Goal: Use online tool/utility: Utilize a website feature to perform a specific function

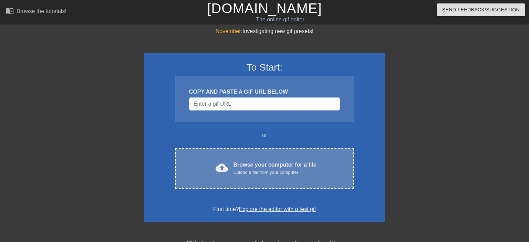
click at [227, 167] on span "cloud_upload" at bounding box center [222, 168] width 12 height 12
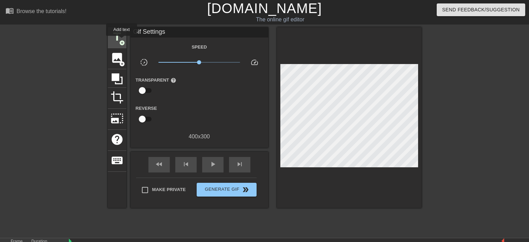
click at [122, 41] on span "add_circle" at bounding box center [122, 43] width 6 height 6
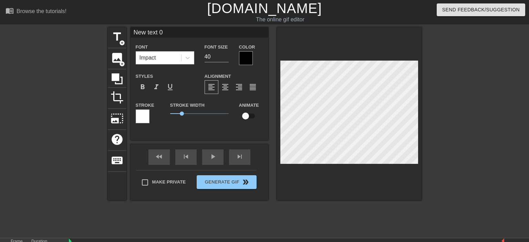
click at [247, 55] on div at bounding box center [246, 58] width 14 height 14
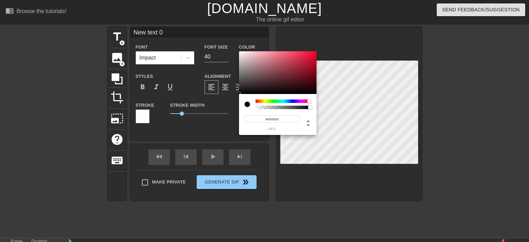
drag, startPoint x: 257, startPoint y: 101, endPoint x: 310, endPoint y: 100, distance: 52.4
click at [310, 100] on div at bounding box center [309, 101] width 4 height 4
drag, startPoint x: 310, startPoint y: 77, endPoint x: 298, endPoint y: 54, distance: 25.1
click at [298, 54] on div at bounding box center [278, 72] width 78 height 43
drag, startPoint x: 308, startPoint y: 99, endPoint x: 285, endPoint y: 100, distance: 23.5
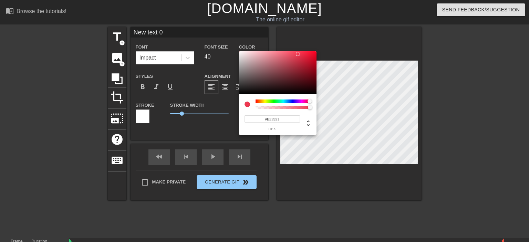
click at [285, 100] on div "#EE3951 hex" at bounding box center [278, 114] width 78 height 41
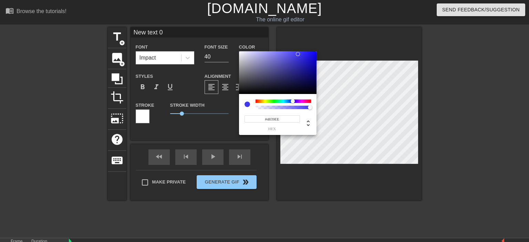
drag, startPoint x: 310, startPoint y: 103, endPoint x: 293, endPoint y: 104, distance: 16.2
click at [293, 104] on div at bounding box center [283, 105] width 55 height 10
type input "#4936C9"
drag, startPoint x: 298, startPoint y: 57, endPoint x: 296, endPoint y: 60, distance: 4.3
click at [296, 60] on div at bounding box center [278, 72] width 78 height 43
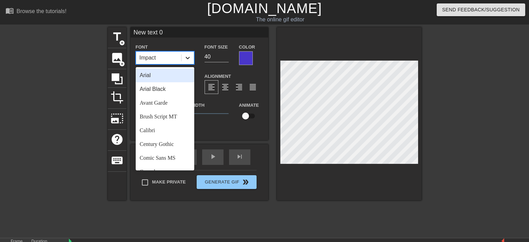
click at [186, 54] on icon at bounding box center [187, 57] width 7 height 7
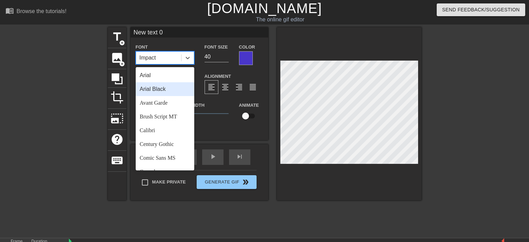
click at [158, 88] on div "Arial Black" at bounding box center [165, 89] width 59 height 14
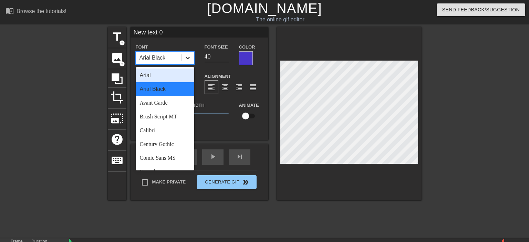
click at [185, 61] on icon at bounding box center [187, 57] width 7 height 7
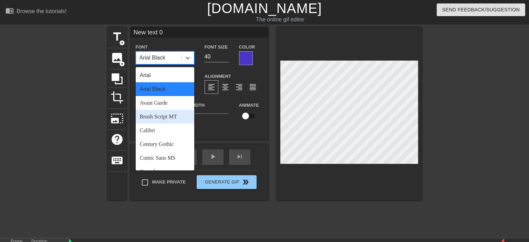
click at [164, 121] on div "Brush Script MT" at bounding box center [165, 117] width 59 height 14
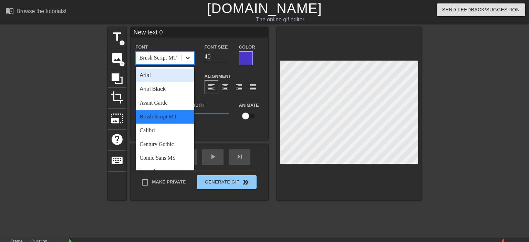
click at [187, 60] on icon at bounding box center [187, 57] width 7 height 7
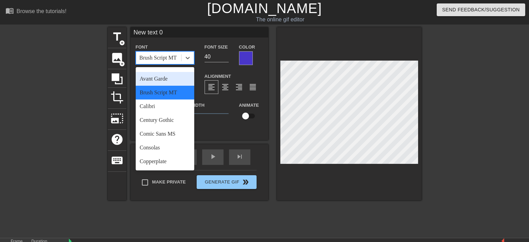
scroll to position [27, 0]
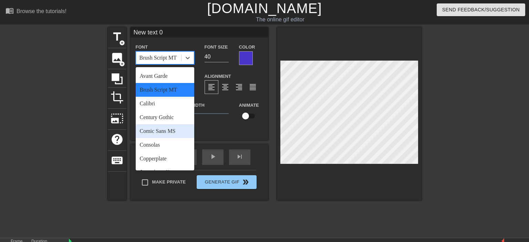
click at [165, 131] on div "Comic Sans MS" at bounding box center [165, 131] width 59 height 14
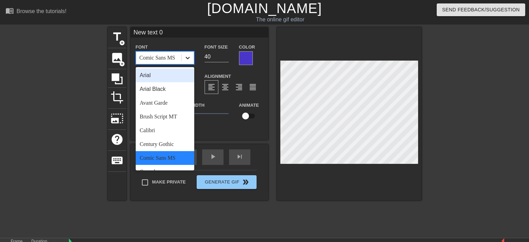
click at [187, 57] on icon at bounding box center [187, 57] width 7 height 7
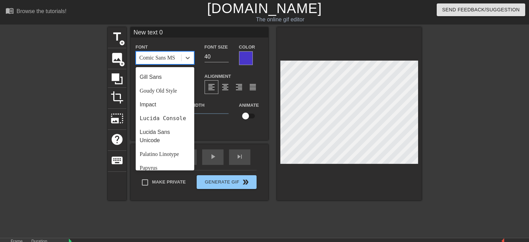
scroll to position [152, 0]
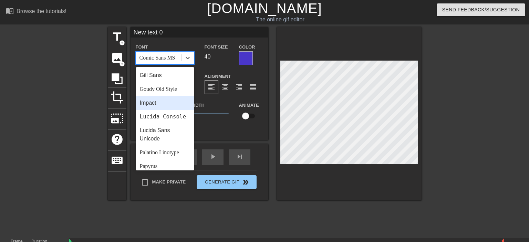
click at [139, 107] on div "Impact" at bounding box center [165, 103] width 59 height 14
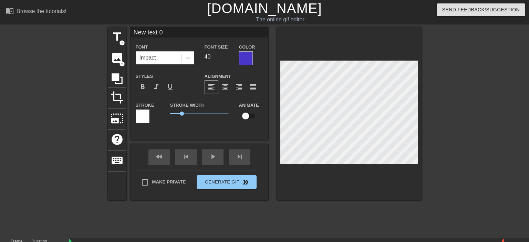
type input "Ne text 0"
type textarea "Ne text 0"
type input "N text 0"
type textarea "N text 0"
type input "text 0"
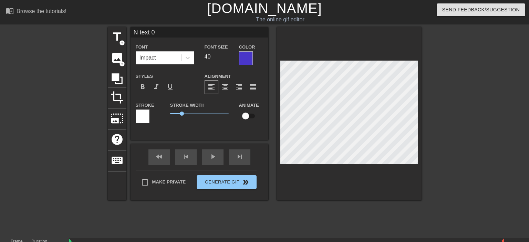
type textarea "text 0"
type input "text"
type textarea "text"
type input "text"
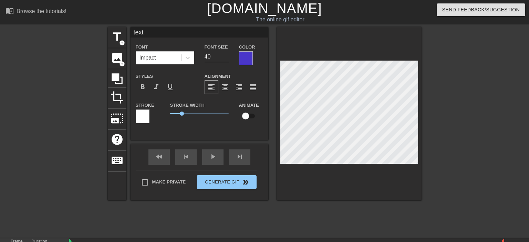
type textarea "text"
type input "tex"
type textarea "tex"
type input "te"
type textarea "te"
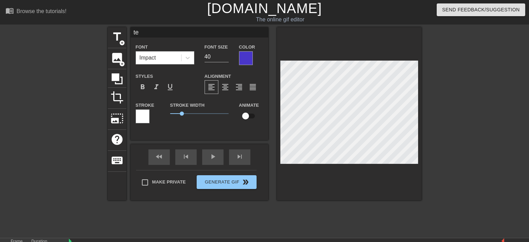
type input "t"
type textarea "t"
type input "ｔ"
type textarea "ｔ"
type input "た"
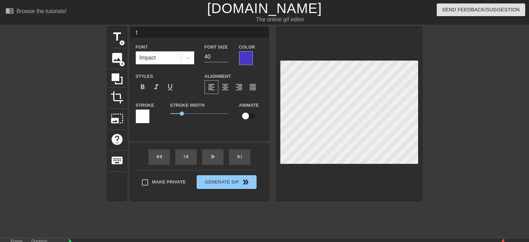
type textarea "た"
type input "ｔ"
type textarea "ｔ"
type input "た"
type textarea "た"
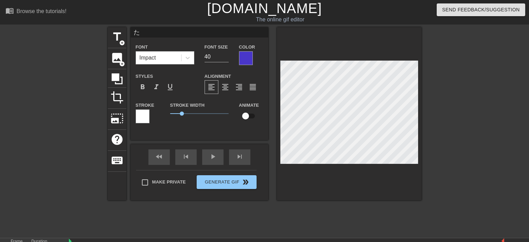
type input "たｎ"
type textarea "たｎ"
type input "たん"
type textarea "たん"
type input "たんｊ"
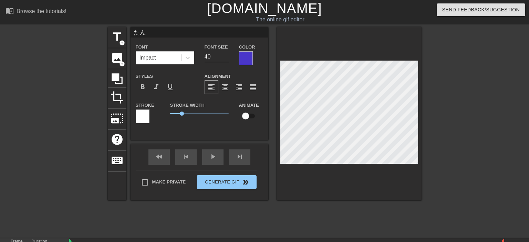
type textarea "たんｊ"
type input "たんｊｙ"
type textarea "たんｊｙ"
type input "たんじょ"
type textarea "たんじょ"
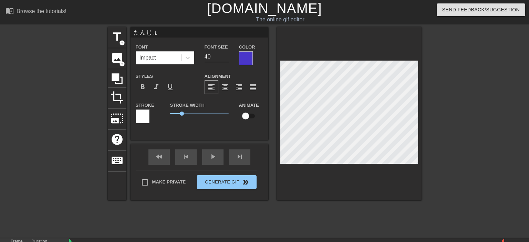
type input "たんじょう"
type textarea "たんじょう"
type input "たんじょうｂ"
type textarea "たんじょうｂ"
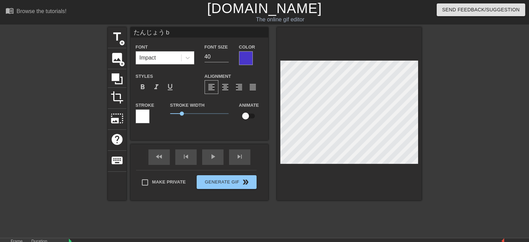
type input "たんじょうび"
type textarea "たんじょうび"
type input "誕生日"
type textarea "誕生日"
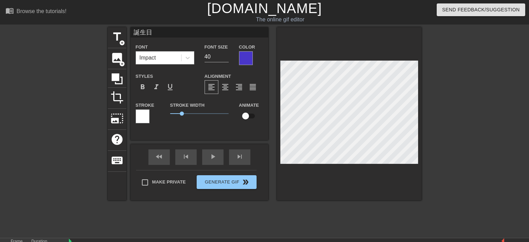
type input "誕生日"
type textarea "誕生日"
type input "誕生日　お"
type textarea "誕生日　お"
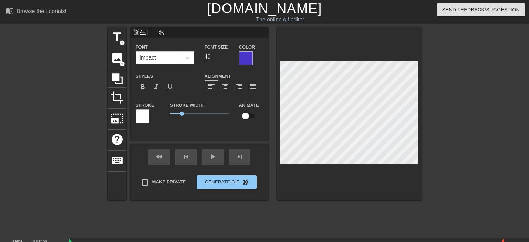
type input "誕生日　おｍ"
type textarea "誕生日　おｍ"
type input "誕生日　おめ"
type textarea "誕生日　おめ"
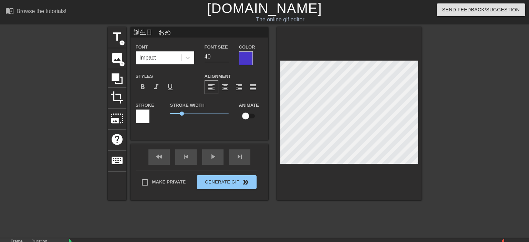
type input "誕生日　おめｄ"
type textarea "誕生日　おめｄ"
type input "誕生日　おめで"
type textarea "誕生日　おめで"
type input "誕生日　おめでｔ"
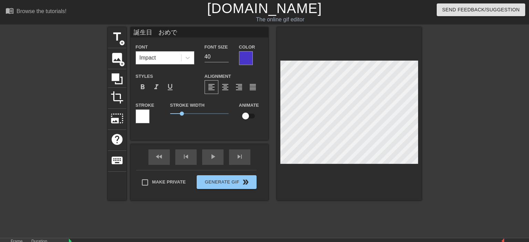
type textarea "誕生日　おめでｔ"
type input "誕生日　おめでと"
type textarea "誕生日　おめでと"
type input "誕生日　おめでとう"
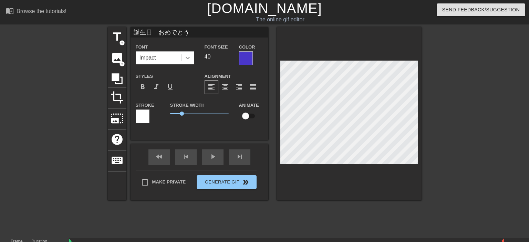
type textarea "誕生日　おめでとう"
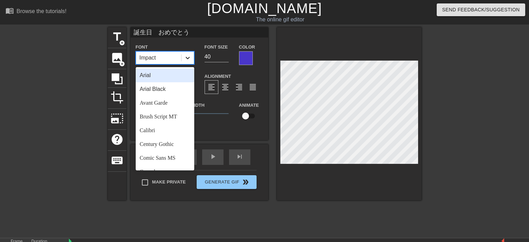
click at [190, 57] on icon at bounding box center [187, 57] width 7 height 7
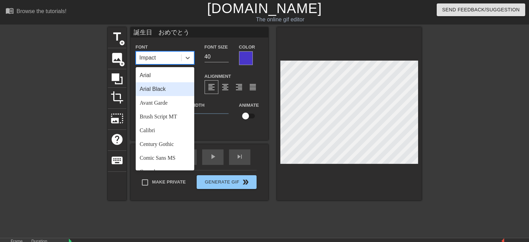
click at [178, 89] on div "Arial Black" at bounding box center [165, 89] width 59 height 14
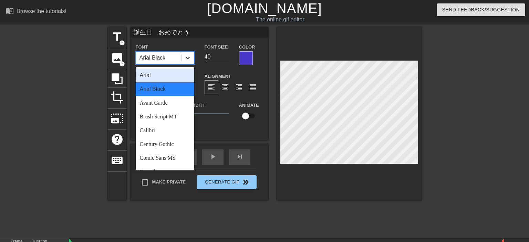
click at [190, 57] on icon at bounding box center [187, 57] width 7 height 7
click at [171, 78] on div "Arial" at bounding box center [165, 76] width 59 height 14
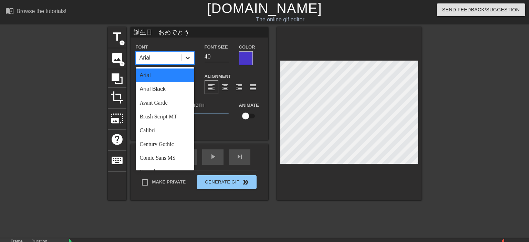
click at [186, 58] on icon at bounding box center [188, 58] width 4 height 2
click at [172, 119] on div "Brush Script MT" at bounding box center [165, 117] width 59 height 14
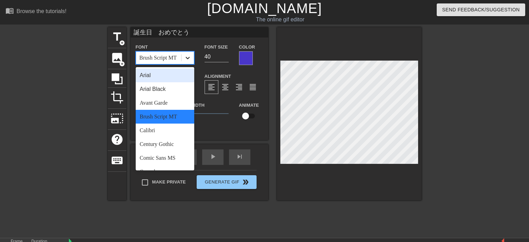
click at [186, 57] on icon at bounding box center [188, 58] width 4 height 2
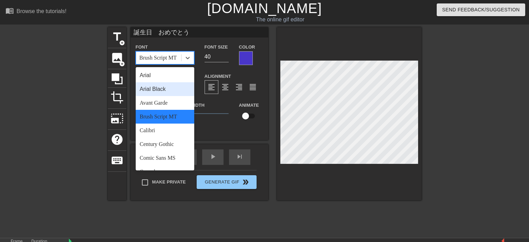
click at [166, 92] on div "Arial Black" at bounding box center [165, 89] width 59 height 14
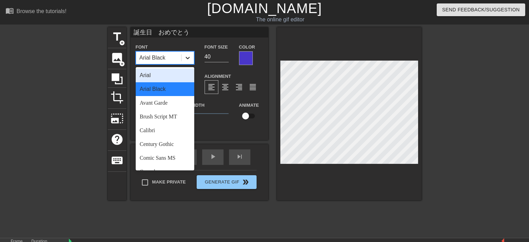
click at [185, 59] on icon at bounding box center [187, 57] width 7 height 7
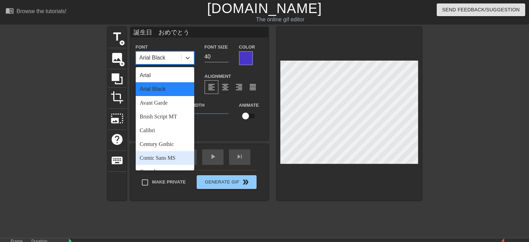
click at [162, 164] on div "Comic Sans MS" at bounding box center [165, 158] width 59 height 14
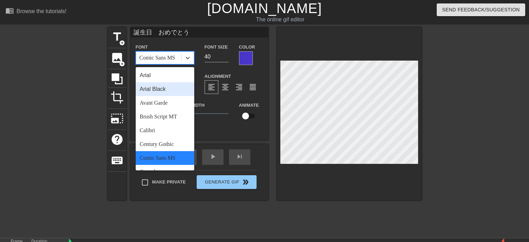
drag, startPoint x: 188, startPoint y: 59, endPoint x: 189, endPoint y: 99, distance: 39.6
click at [189, 64] on div "option Comic Sans MS, selected. option Arial Black focused, 2 of 24. 24 results…" at bounding box center [165, 57] width 59 height 13
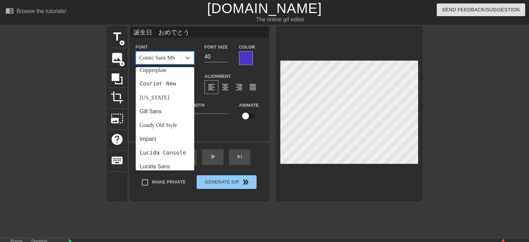
scroll to position [123, 0]
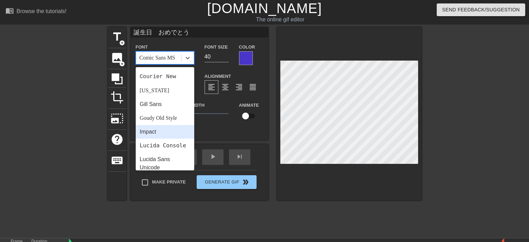
click at [146, 139] on div "Impact" at bounding box center [165, 132] width 59 height 14
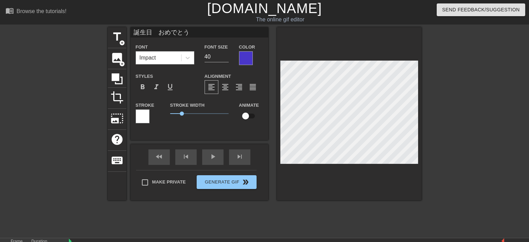
click at [245, 59] on div at bounding box center [246, 58] width 14 height 14
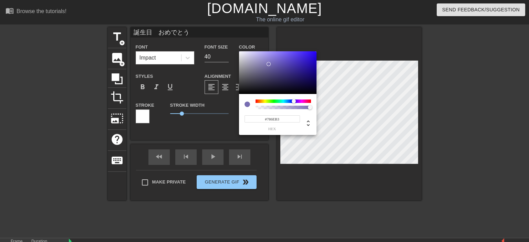
drag, startPoint x: 295, startPoint y: 62, endPoint x: 269, endPoint y: 64, distance: 25.9
click at [269, 64] on div at bounding box center [269, 64] width 4 height 4
drag, startPoint x: 270, startPoint y: 63, endPoint x: 311, endPoint y: 56, distance: 42.1
click at [311, 56] on div at bounding box center [311, 56] width 4 height 4
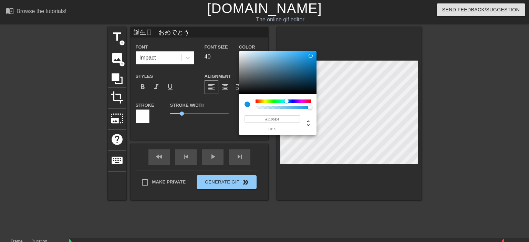
drag, startPoint x: 293, startPoint y: 101, endPoint x: 287, endPoint y: 101, distance: 6.5
click at [287, 101] on div at bounding box center [287, 101] width 4 height 4
type input "#008CDC"
drag, startPoint x: 310, startPoint y: 57, endPoint x: 316, endPoint y: 57, distance: 6.9
click at [316, 57] on div at bounding box center [317, 57] width 4 height 4
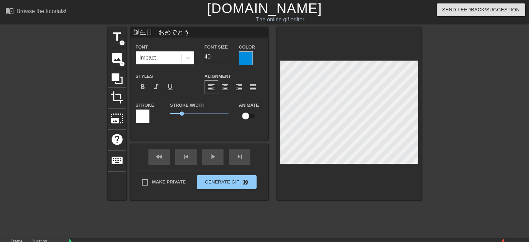
scroll to position [0, 0]
type input "ｙ誕生日　おめでとう"
type textarea "ｙ誕生日　おめでとう"
type input "い誕生日　おめでとう"
type textarea "い誕生日　おめでとう"
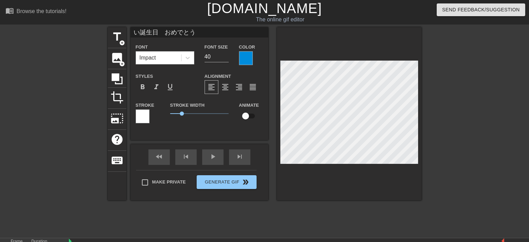
type input "いｋ誕生日　おめでとう"
type textarea "いｋ誕生日　おめでとう"
type input "いか誕生日　おめでとう"
type textarea "いか誕生日　おめでとう"
type input "いか誕生日　おめでとう"
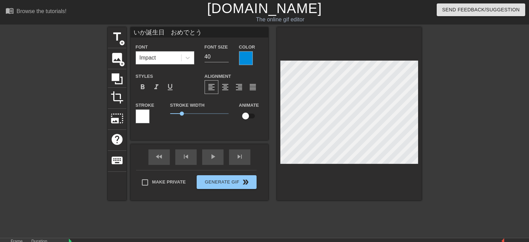
type textarea "いか 誕生日　おめでとう"
type input "い誕生日　おめでとう"
type textarea "い 誕生日　おめでとう"
type input "誕生日　おめでとう"
type textarea "誕生日　おめでとう"
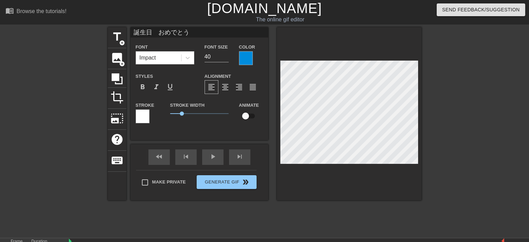
scroll to position [0, 1]
type input "誕生日おめでとう"
type textarea "誕生日おめでとう"
type input "誕生日おめでとう！"
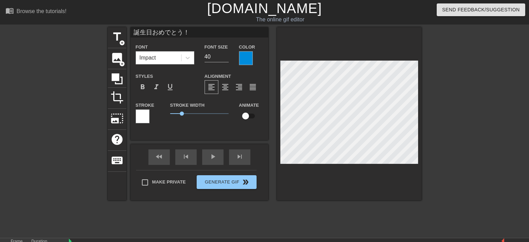
scroll to position [0, 2]
type textarea "誕生日おめでとう！"
click at [142, 119] on div at bounding box center [143, 117] width 14 height 14
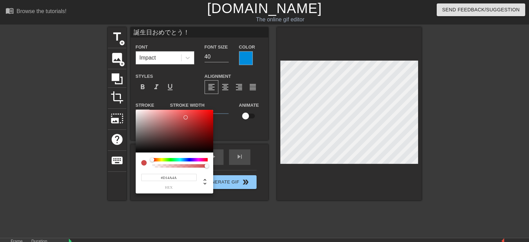
click at [186, 118] on div at bounding box center [175, 131] width 78 height 43
drag, startPoint x: 186, startPoint y: 118, endPoint x: 203, endPoint y: 130, distance: 20.9
click at [203, 130] on div at bounding box center [203, 130] width 4 height 4
type input "133"
type input "0"
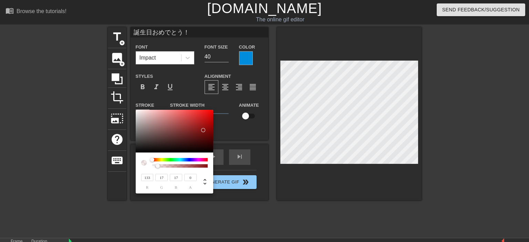
drag, startPoint x: 205, startPoint y: 167, endPoint x: 148, endPoint y: 164, distance: 56.9
click at [148, 164] on div at bounding box center [174, 163] width 67 height 10
type input "141"
type input "12"
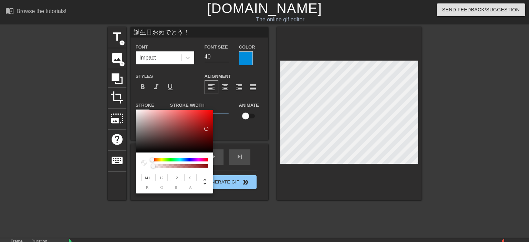
type input "14"
type input "137"
type input "31"
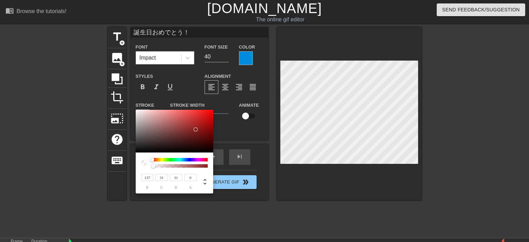
type input "133"
type input "49"
type input "57"
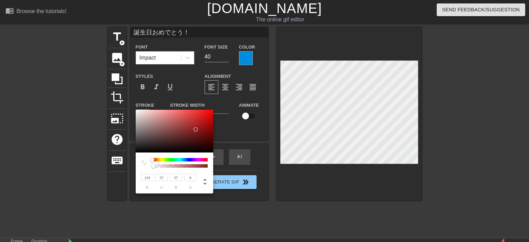
type input "131"
type input "59"
type input "60"
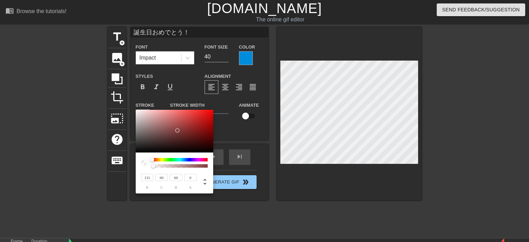
drag, startPoint x: 207, startPoint y: 129, endPoint x: 178, endPoint y: 131, distance: 29.0
click at [178, 131] on div at bounding box center [175, 131] width 78 height 43
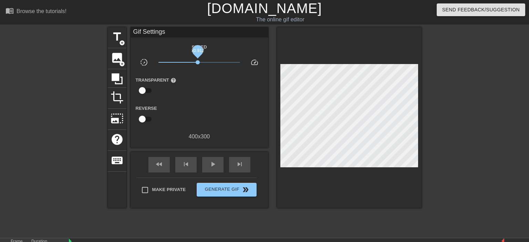
click at [198, 62] on span "x0.912" at bounding box center [198, 62] width 4 height 4
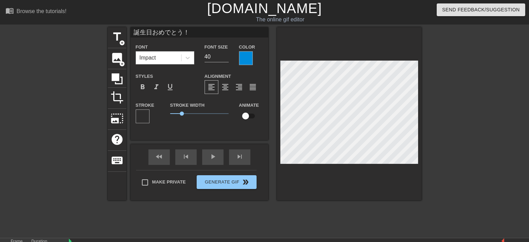
click at [246, 61] on div at bounding box center [246, 58] width 14 height 14
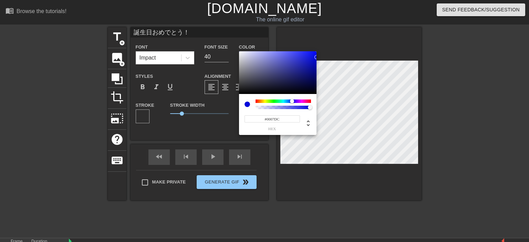
click at [292, 102] on div at bounding box center [283, 101] width 55 height 3
type input "#0410FD"
drag, startPoint x: 315, startPoint y: 55, endPoint x: 315, endPoint y: 52, distance: 3.5
click at [315, 52] on div at bounding box center [278, 72] width 78 height 43
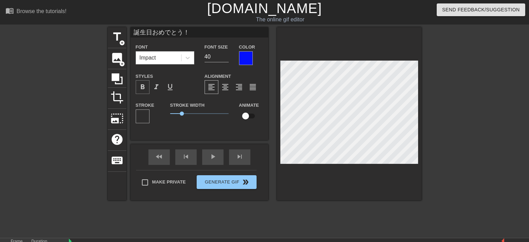
click at [143, 88] on span "format_bold" at bounding box center [143, 87] width 8 height 8
click at [145, 115] on div at bounding box center [143, 117] width 14 height 14
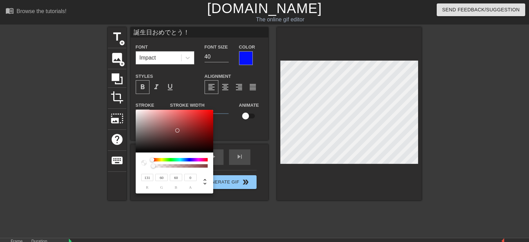
type input "148"
type input "69"
type input "150"
type input "71"
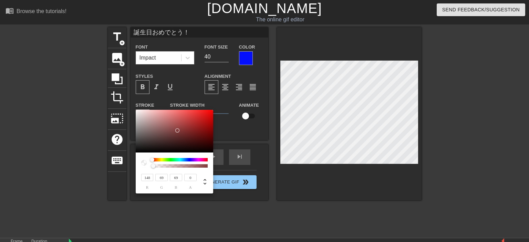
type input "71"
type input "158"
type input "92"
type input "183"
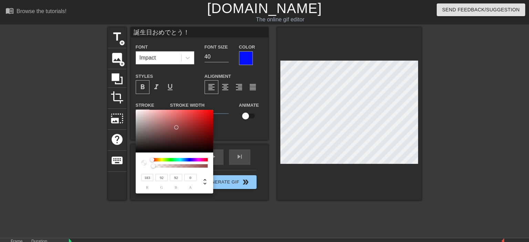
type input "135"
type input "199"
type input "163"
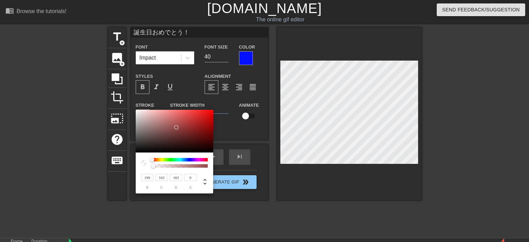
type input "207"
type input "177"
type input "216"
type input "192"
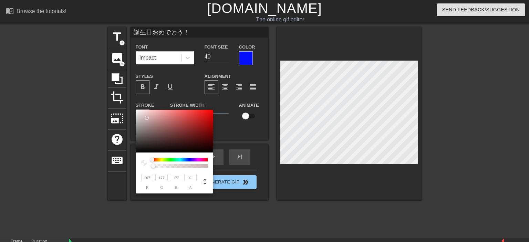
type input "192"
type input "220"
type input "200"
type input "222"
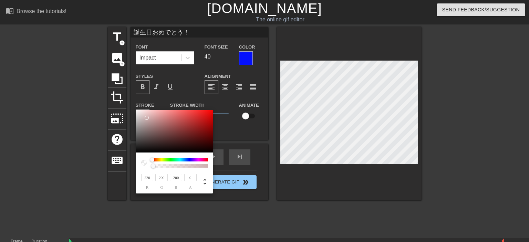
type input "205"
type input "207"
type input "208"
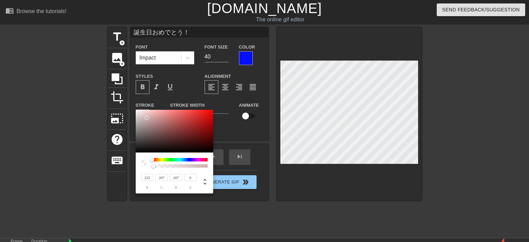
type input "208"
type input "224"
type input "211"
type input "212"
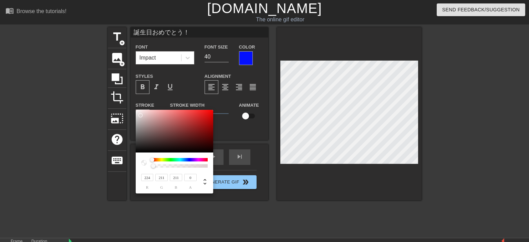
type input "212"
type input "213"
type input "226"
type input "215"
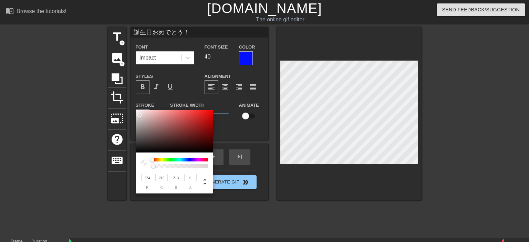
type input "215"
type input "236"
type input "227"
type input "240"
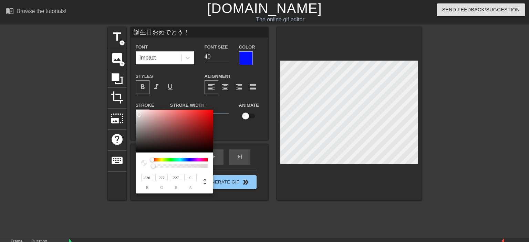
type input "232"
type input "238"
type input "230"
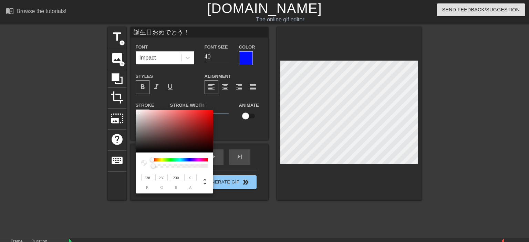
type input "216"
type input "206"
type input "129"
type input "116"
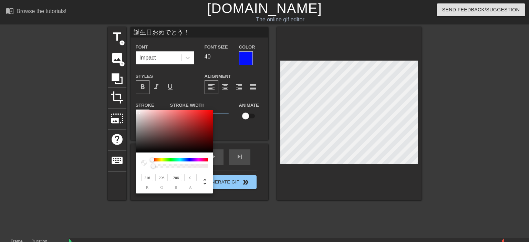
type input "116"
type input "47"
type input "39"
type input "24"
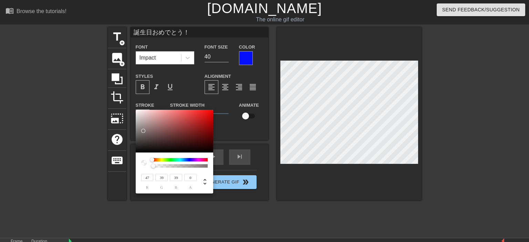
type input "19"
type input "16"
type input "10"
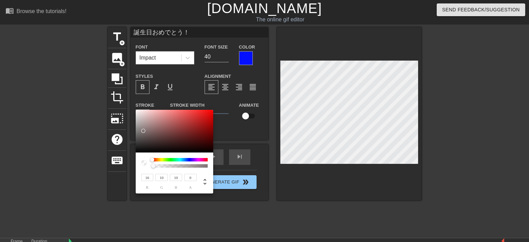
type input "18"
type input "8"
type input "22"
type input "7"
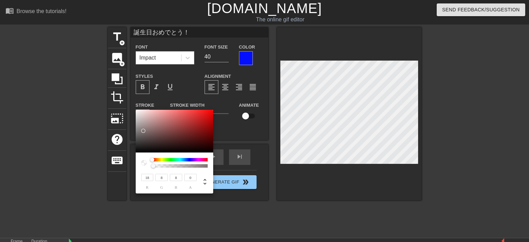
type input "7"
type input "28"
type input "6"
type input "30"
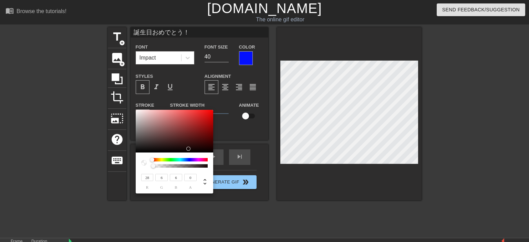
type input "5"
type input "4"
type input "3"
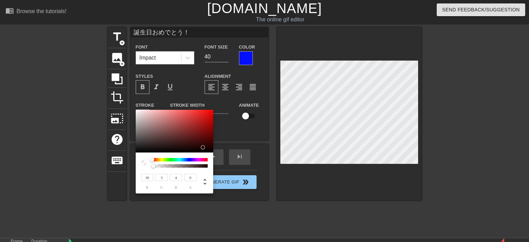
type input "3"
type input "24"
type input "6"
type input "28"
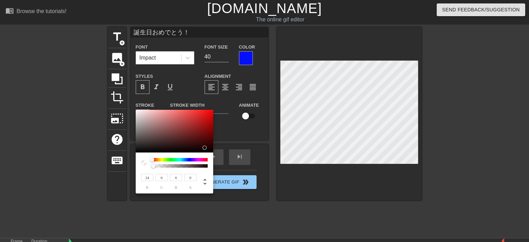
type input "12"
type input "32"
type input "17"
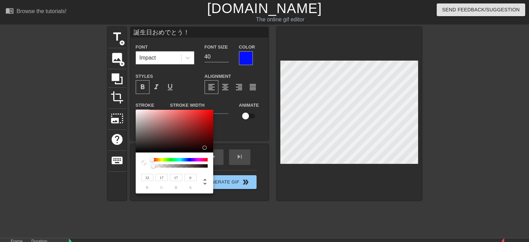
type input "18"
drag, startPoint x: 177, startPoint y: 128, endPoint x: 170, endPoint y: 147, distance: 20.5
click at [170, 147] on div at bounding box center [175, 131] width 78 height 43
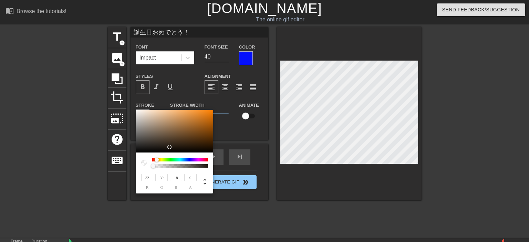
type input "32"
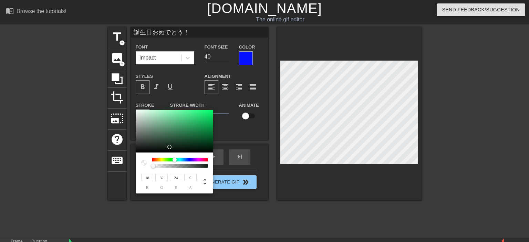
drag, startPoint x: 152, startPoint y: 161, endPoint x: 174, endPoint y: 159, distance: 22.8
click at [174, 159] on div at bounding box center [175, 160] width 4 height 4
click at [185, 127] on div at bounding box center [175, 131] width 78 height 43
click at [151, 165] on div at bounding box center [174, 163] width 67 height 10
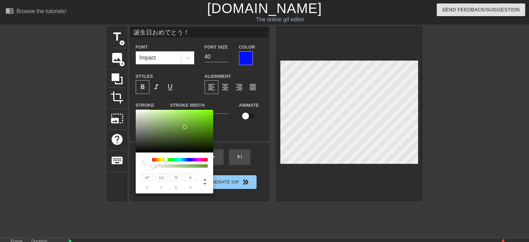
click at [166, 132] on div at bounding box center [175, 131] width 78 height 43
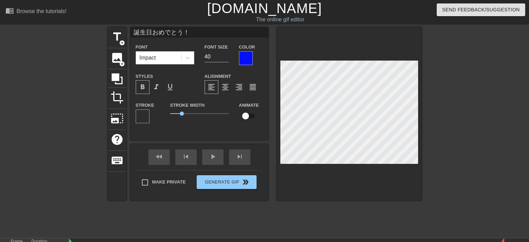
scroll to position [0, 1]
click at [225, 60] on input "39" at bounding box center [217, 56] width 24 height 11
click at [225, 54] on input "40" at bounding box center [217, 56] width 24 height 11
click at [225, 57] on input "39" at bounding box center [217, 56] width 24 height 11
click at [243, 57] on div at bounding box center [246, 58] width 14 height 14
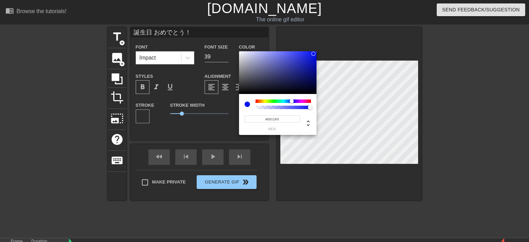
click at [314, 54] on div at bounding box center [314, 54] width 4 height 4
drag, startPoint x: 310, startPoint y: 107, endPoint x: 296, endPoint y: 109, distance: 13.9
click at [296, 109] on div at bounding box center [297, 107] width 4 height 4
click at [316, 55] on div at bounding box center [316, 55] width 4 height 4
click at [293, 109] on div at bounding box center [293, 107] width 4 height 4
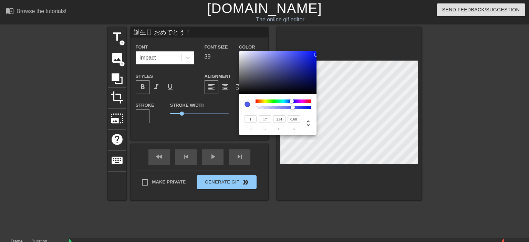
click at [292, 101] on div at bounding box center [292, 101] width 4 height 4
click at [293, 101] on div at bounding box center [293, 101] width 4 height 4
drag, startPoint x: 316, startPoint y: 56, endPoint x: 315, endPoint y: 47, distance: 8.6
click at [315, 51] on div at bounding box center [278, 72] width 78 height 43
drag, startPoint x: 294, startPoint y: 107, endPoint x: 300, endPoint y: 108, distance: 5.7
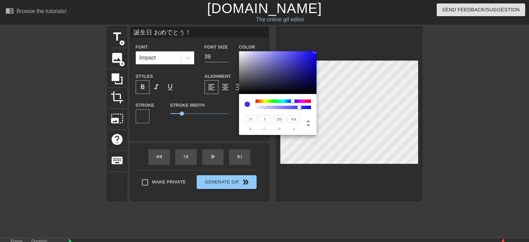
click at [300, 108] on div at bounding box center [299, 107] width 4 height 4
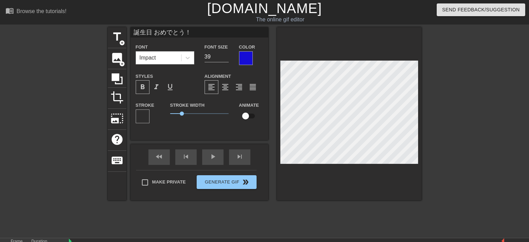
click at [141, 89] on span "format_bold" at bounding box center [143, 87] width 8 height 8
click at [144, 118] on div at bounding box center [143, 117] width 14 height 14
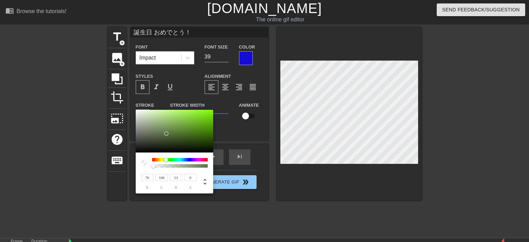
drag, startPoint x: 164, startPoint y: 132, endPoint x: 172, endPoint y: 136, distance: 8.9
click at [172, 136] on div at bounding box center [175, 131] width 78 height 43
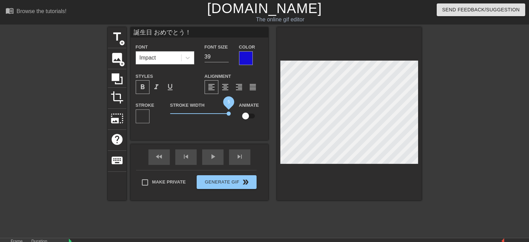
drag, startPoint x: 179, startPoint y: 114, endPoint x: 232, endPoint y: 117, distance: 52.8
click at [232, 117] on div "Stroke Width 5" at bounding box center [199, 115] width 69 height 29
click at [143, 119] on div at bounding box center [143, 117] width 14 height 14
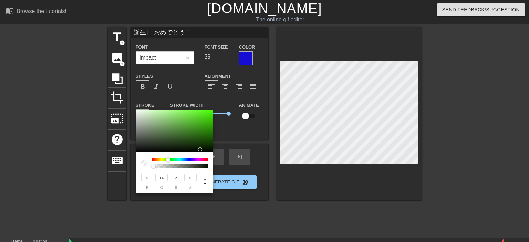
drag, startPoint x: 173, startPoint y: 135, endPoint x: 202, endPoint y: 151, distance: 32.7
click at [202, 151] on div at bounding box center [200, 150] width 4 height 4
drag, startPoint x: 152, startPoint y: 166, endPoint x: 176, endPoint y: 165, distance: 23.8
click at [176, 165] on div at bounding box center [176, 166] width 4 height 4
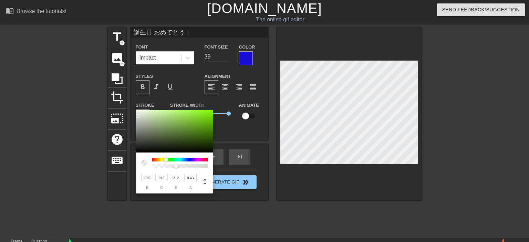
drag, startPoint x: 199, startPoint y: 149, endPoint x: 138, endPoint y: 116, distance: 69.7
click at [138, 116] on div at bounding box center [138, 116] width 4 height 4
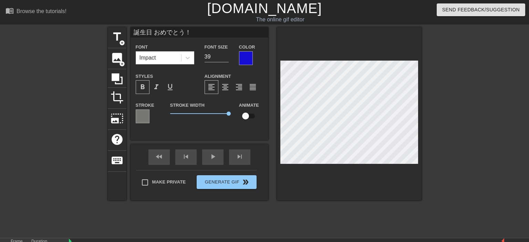
click at [252, 57] on div at bounding box center [246, 58] width 14 height 14
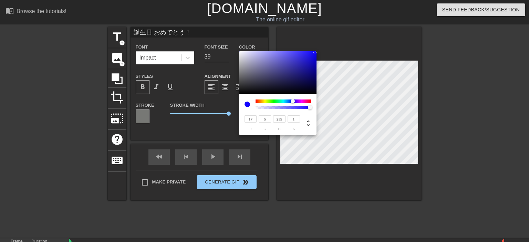
drag, startPoint x: 298, startPoint y: 108, endPoint x: 312, endPoint y: 109, distance: 13.1
click at [312, 109] on div at bounding box center [310, 107] width 4 height 4
click at [303, 70] on div at bounding box center [278, 72] width 78 height 43
drag, startPoint x: 301, startPoint y: 68, endPoint x: 317, endPoint y: 49, distance: 25.0
click at [317, 51] on div at bounding box center [278, 72] width 78 height 43
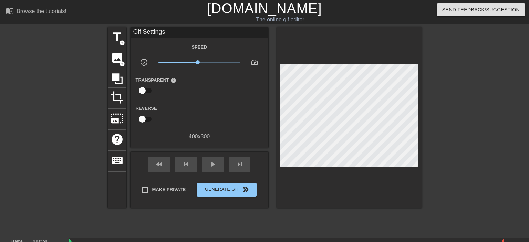
click at [300, 52] on div at bounding box center [349, 117] width 145 height 181
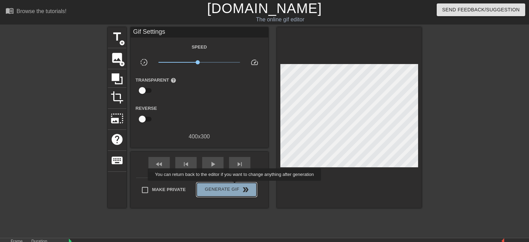
click at [235, 186] on span "Generate Gif double_arrow" at bounding box center [227, 190] width 54 height 8
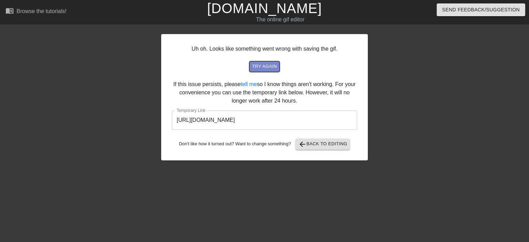
click at [264, 65] on span "try again" at bounding box center [264, 67] width 25 height 8
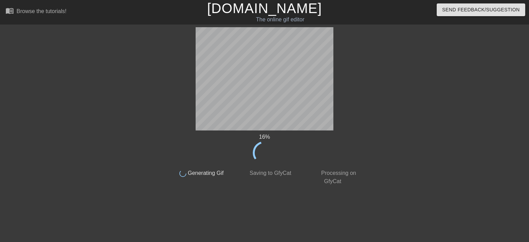
click at [270, 175] on span "Saving to GfyCat" at bounding box center [269, 173] width 43 height 6
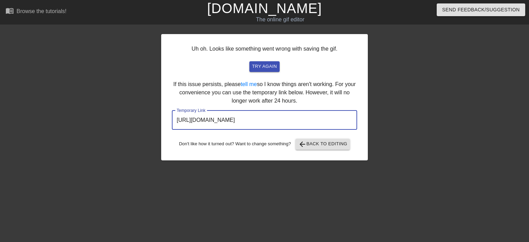
click at [272, 118] on input "[URL][DOMAIN_NAME]" at bounding box center [264, 120] width 185 height 19
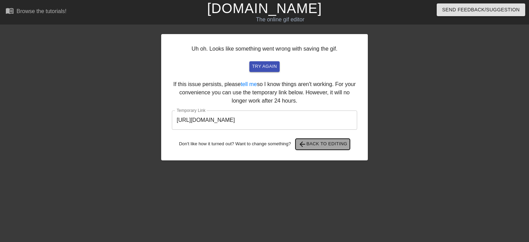
click at [311, 145] on span "arrow_back Back to Editing" at bounding box center [322, 144] width 49 height 8
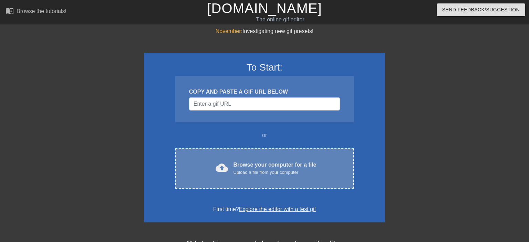
click at [221, 166] on span "cloud_upload" at bounding box center [222, 168] width 12 height 12
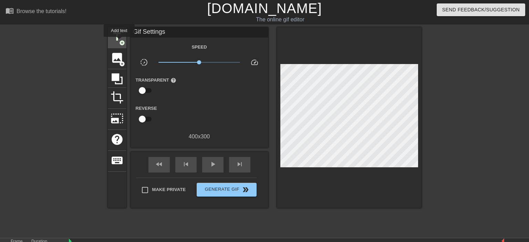
click at [119, 42] on span "add_circle" at bounding box center [122, 43] width 6 height 6
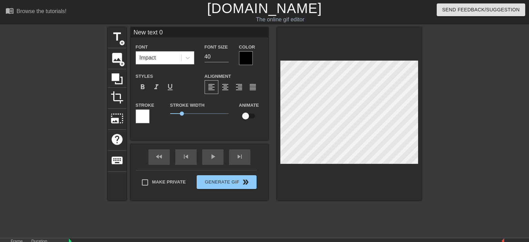
scroll to position [0, 1]
type input "New text"
type textarea "New text"
type input "New text"
type textarea "New text"
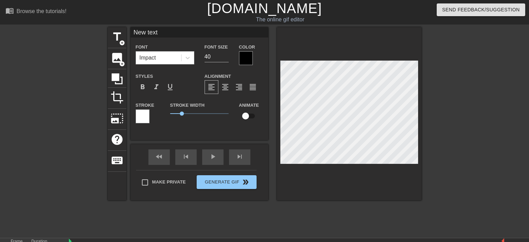
type input "New tex"
type textarea "New tex"
type input "New te"
type textarea "New te"
type input "New t"
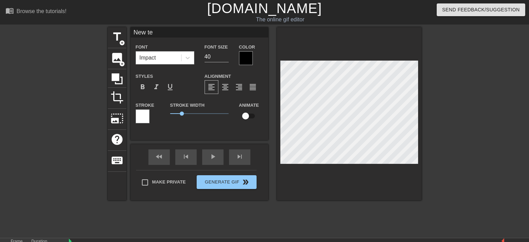
type textarea "New t"
type input "New"
type textarea "New"
type input "New"
type textarea "New"
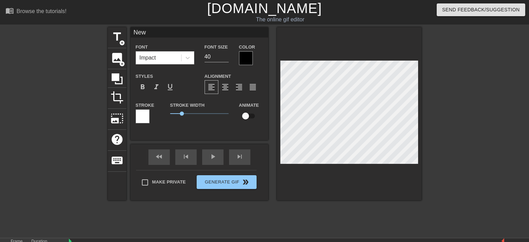
type input "Ne"
type textarea "Ne"
type input "N"
type textarea "N"
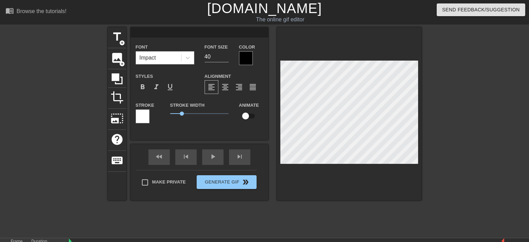
type input "0"
type textarea "0"
type input "お"
type textarea "お"
type input "お誕生日おめでとう"
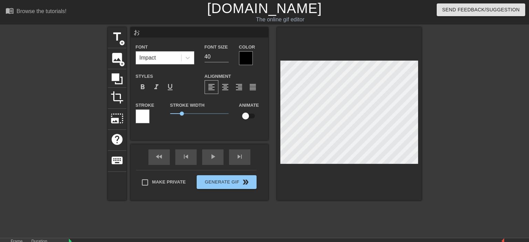
type textarea "お誕生日おめでとう"
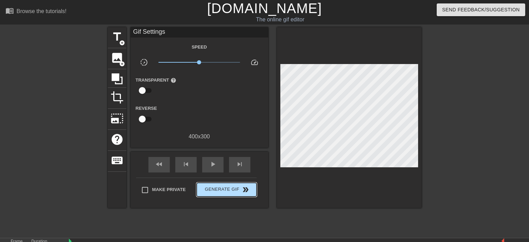
click at [235, 181] on div "Make Private Generate Gif double_arrow" at bounding box center [196, 191] width 121 height 27
click at [234, 189] on span "Generate Gif double_arrow" at bounding box center [227, 190] width 54 height 8
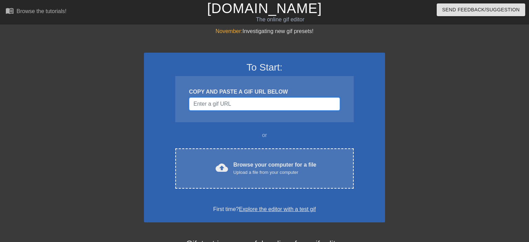
click at [210, 104] on input "Username" at bounding box center [264, 104] width 151 height 13
click at [217, 106] on input "Username" at bounding box center [264, 104] width 151 height 13
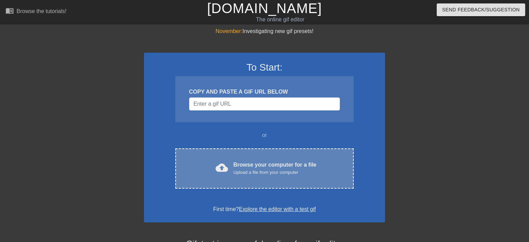
click at [225, 169] on span "cloud_upload" at bounding box center [222, 168] width 12 height 12
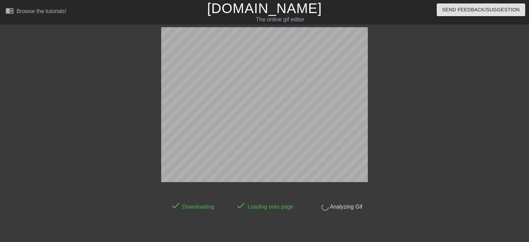
scroll to position [17, 0]
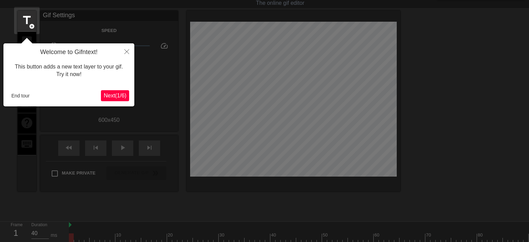
click at [120, 93] on span "Next ( 1 / 6 )" at bounding box center [115, 96] width 23 height 6
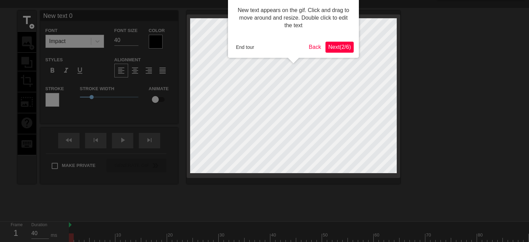
scroll to position [0, 0]
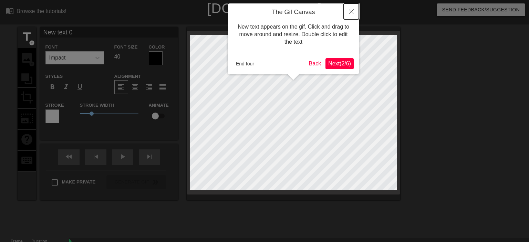
click at [354, 10] on button "Close" at bounding box center [351, 11] width 15 height 16
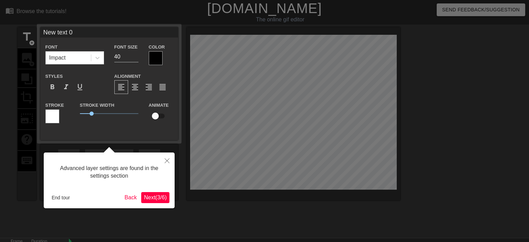
scroll to position [17, 0]
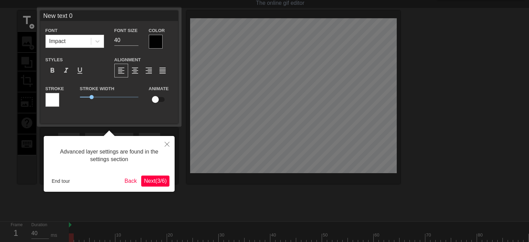
click at [280, 94] on div at bounding box center [264, 121] width 529 height 276
drag, startPoint x: 280, startPoint y: 94, endPoint x: 230, endPoint y: 39, distance: 74.9
click at [230, 39] on div at bounding box center [264, 121] width 529 height 276
click at [165, 147] on icon "Close" at bounding box center [167, 144] width 5 height 5
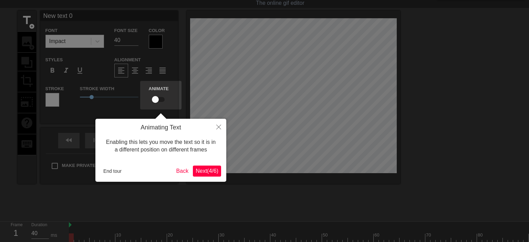
scroll to position [0, 0]
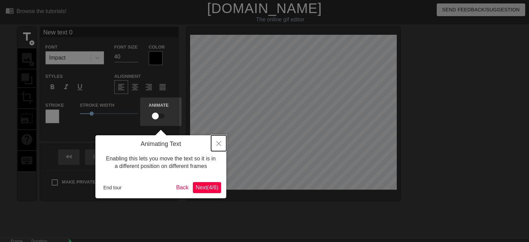
click at [219, 144] on icon "Close" at bounding box center [218, 143] width 5 height 5
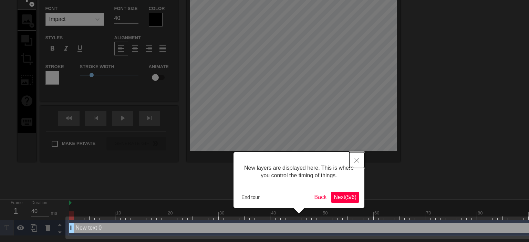
click at [354, 160] on button "Close" at bounding box center [357, 160] width 15 height 16
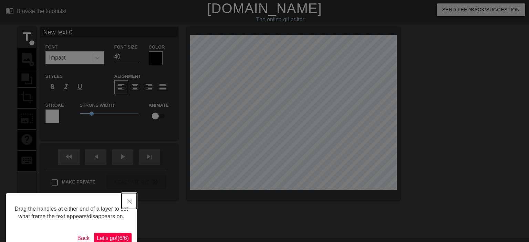
click at [128, 202] on icon "Close" at bounding box center [129, 201] width 5 height 5
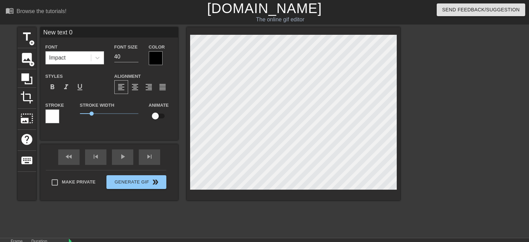
scroll to position [0, 1]
type input "New 0"
type textarea "New 0"
type input "New 0"
type textarea "New 0"
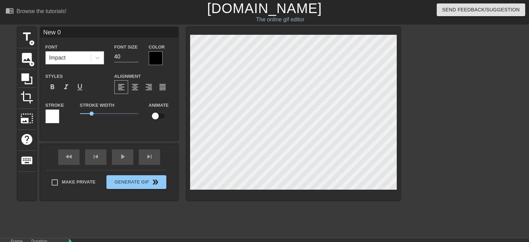
type input "Ne 0"
type textarea "Ne 0"
type input "N 0"
type textarea "N 0"
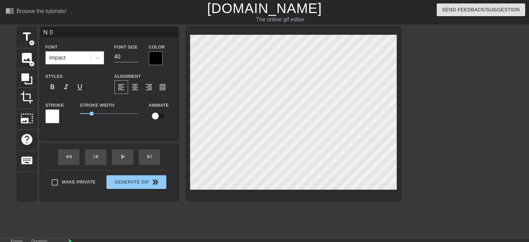
type input "0"
type textarea "0"
type input "お"
type textarea "お"
type input "おｔ"
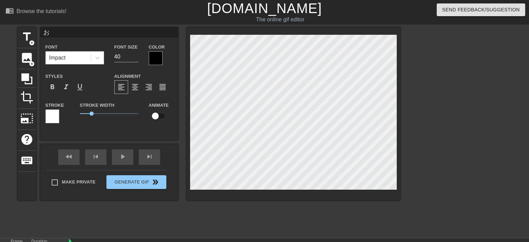
type textarea "おｔ"
type input "おた"
type textarea "おた"
type input "お誕生日おめでとう"
type textarea "お誕生日おめでとう"
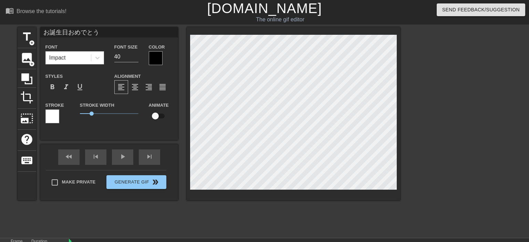
scroll to position [0, 2]
type input "お誕生日おめでと"
type textarea "お誕生日おめでと"
type input "お誕生日おめで"
type textarea "お誕生日おめで"
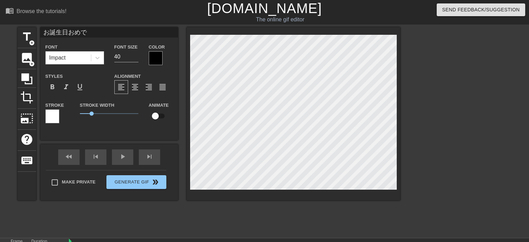
type input "お誕生日おめ"
type textarea "お誕生日おめ"
type input "お誕生日お"
type textarea "お誕生日お"
type input "お誕生日"
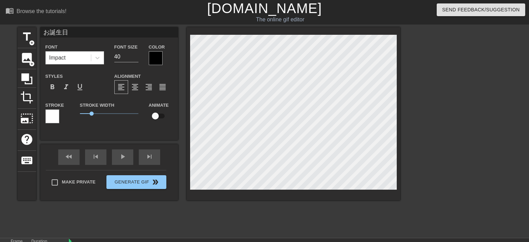
scroll to position [0, 1]
type textarea "お誕生日"
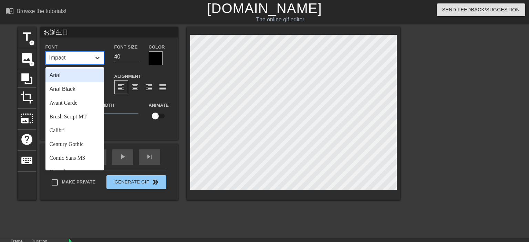
click at [99, 58] on icon at bounding box center [97, 58] width 4 height 2
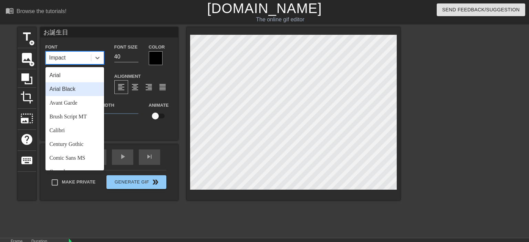
click at [79, 90] on div "Arial Black" at bounding box center [74, 89] width 59 height 14
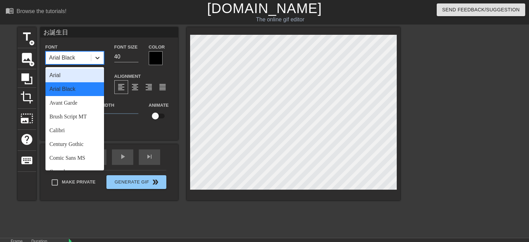
click at [97, 58] on icon at bounding box center [97, 58] width 4 height 2
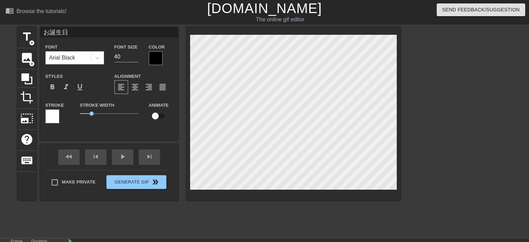
click at [159, 57] on div at bounding box center [156, 58] width 14 height 14
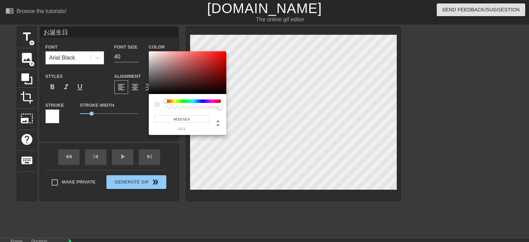
click at [150, 54] on div at bounding box center [188, 72] width 78 height 43
type input "#FFFFFF"
drag, startPoint x: 151, startPoint y: 54, endPoint x: 148, endPoint y: 43, distance: 11.8
click at [149, 51] on div at bounding box center [188, 72] width 78 height 43
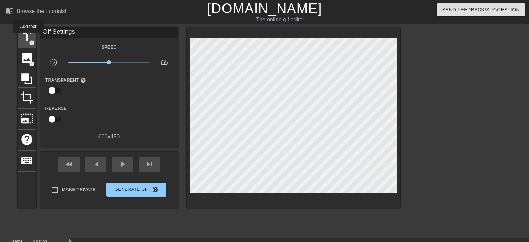
click at [28, 38] on span "title" at bounding box center [26, 36] width 13 height 13
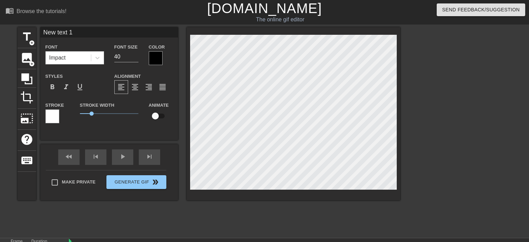
scroll to position [0, 1]
type input "New text"
type textarea "New text"
type input "New text"
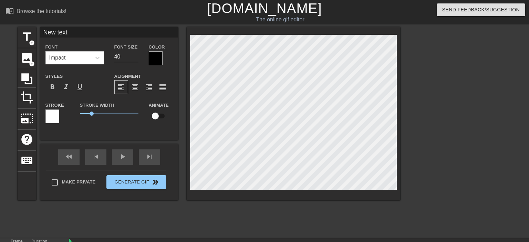
type textarea "New text"
type input "New tex"
type textarea "New tex"
type input "New te"
type textarea "New te"
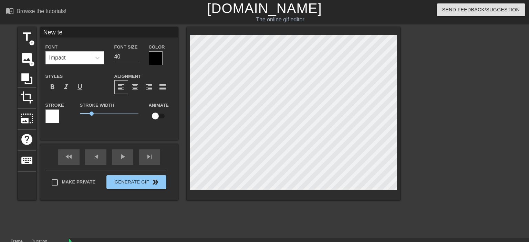
type input "New t"
type textarea "New t"
type input "New"
type textarea "New"
type input "New"
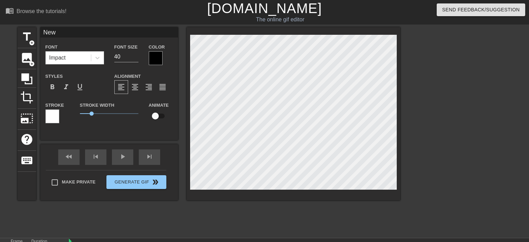
type textarea "New"
type input "Ne"
type textarea "Ne"
type input "N"
type textarea "N"
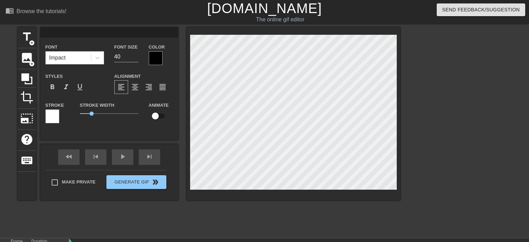
scroll to position [0, 0]
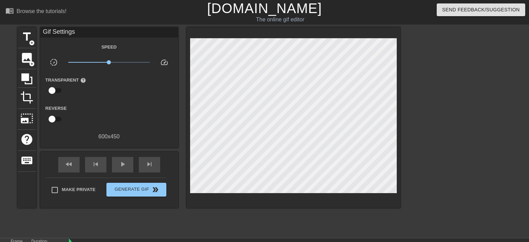
click at [113, 63] on span "x1.00" at bounding box center [109, 62] width 82 height 8
click at [24, 40] on span "title" at bounding box center [26, 36] width 13 height 13
click at [33, 40] on span "add_circle" at bounding box center [32, 43] width 6 height 6
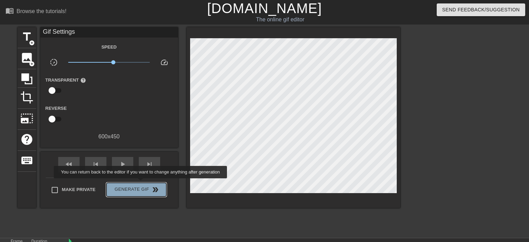
click at [141, 183] on button "Generate Gif double_arrow" at bounding box center [137, 190] width 60 height 14
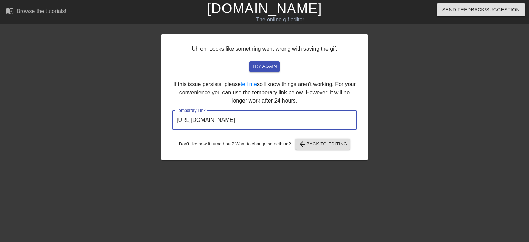
click at [260, 125] on input "https://www.gifntext.com/temp_generations/WJT85k4C.gif" at bounding box center [264, 120] width 185 height 19
